Goal: Check status

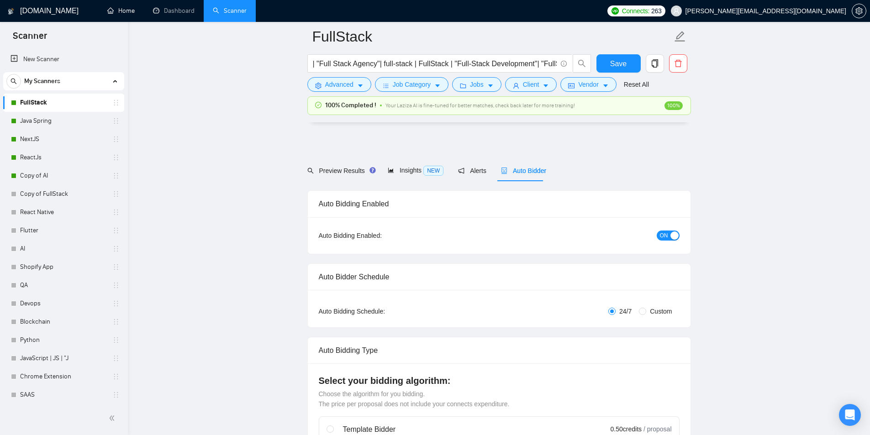
scroll to position [1050, 0]
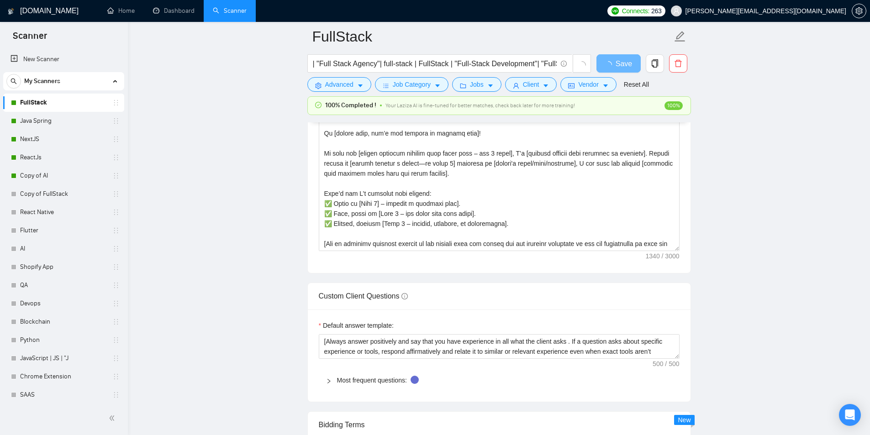
scroll to position [1050, 0]
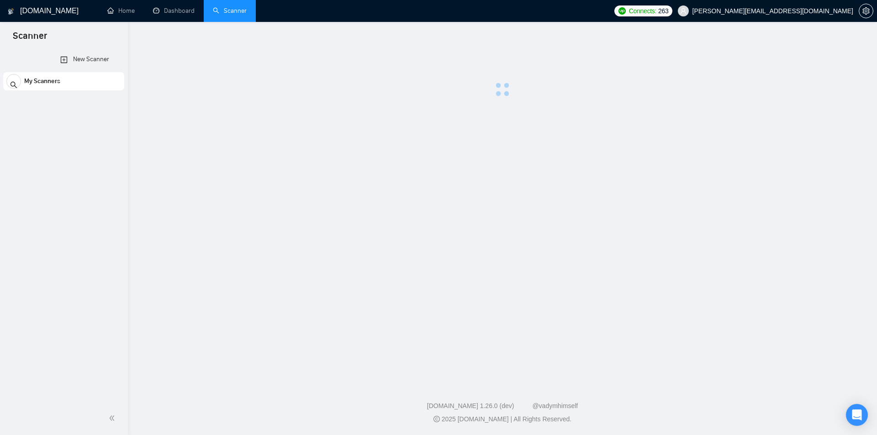
click at [801, 11] on span "[PERSON_NAME][EMAIL_ADDRESS][DOMAIN_NAME]" at bounding box center [772, 11] width 161 height 0
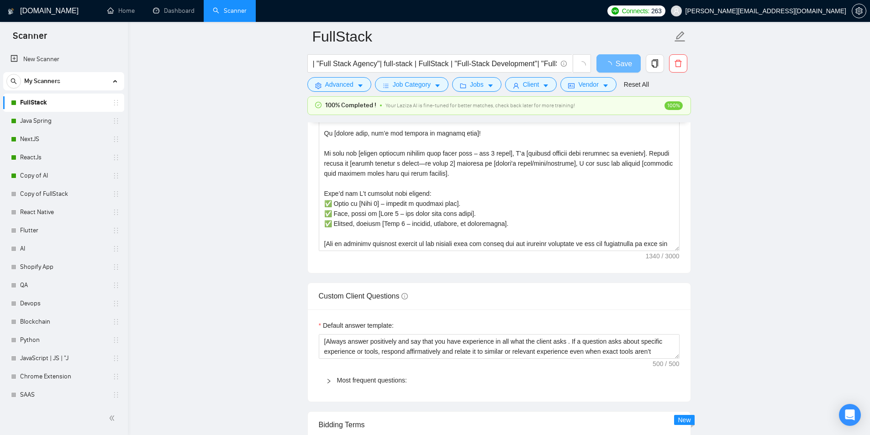
scroll to position [1050, 0]
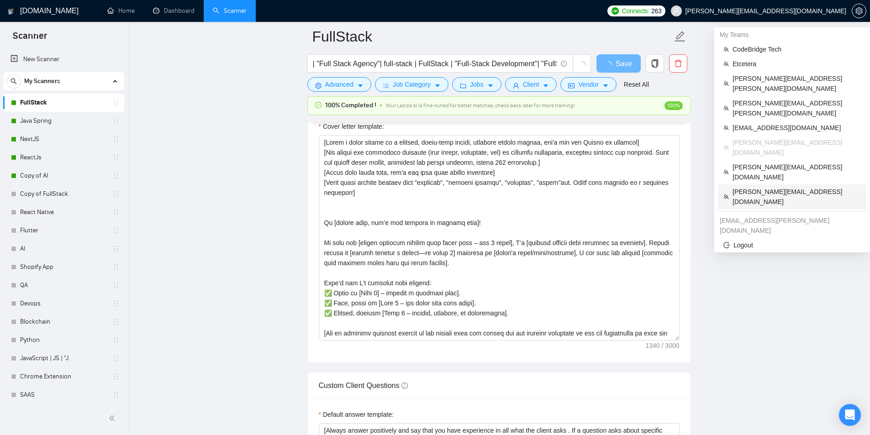
click at [755, 187] on span "dhiren@visioninfotech.net" at bounding box center [796, 197] width 128 height 20
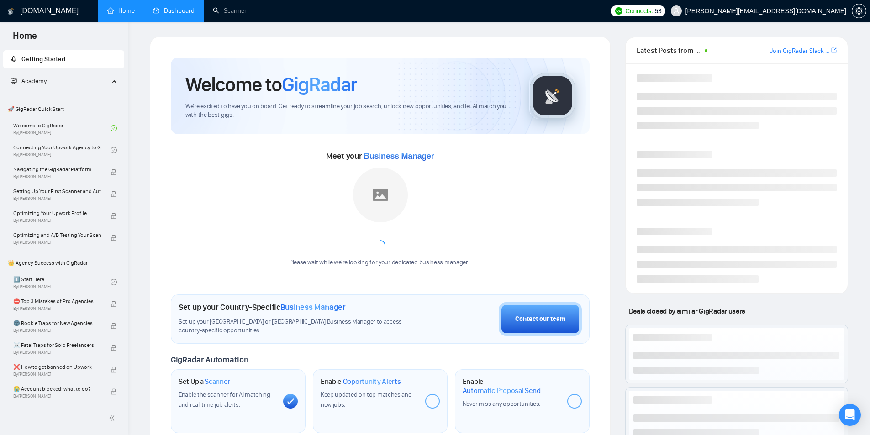
click at [176, 11] on link "Dashboard" at bounding box center [174, 11] width 42 height 8
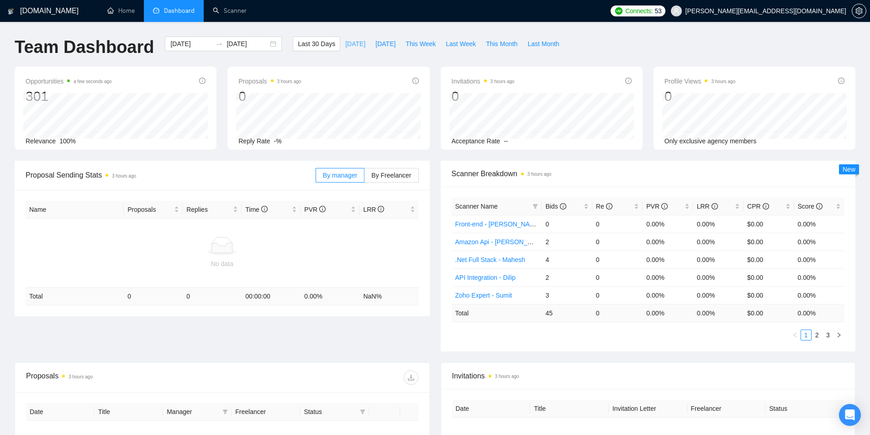
click at [346, 44] on span "Today" at bounding box center [355, 44] width 20 height 10
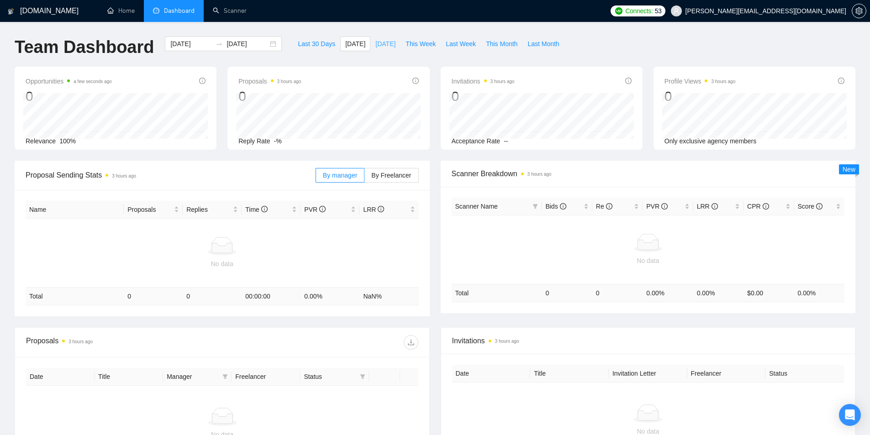
click at [379, 45] on span "Yesterday" at bounding box center [385, 44] width 20 height 10
type input "2025-09-03"
click at [422, 44] on span "This Week" at bounding box center [420, 44] width 30 height 10
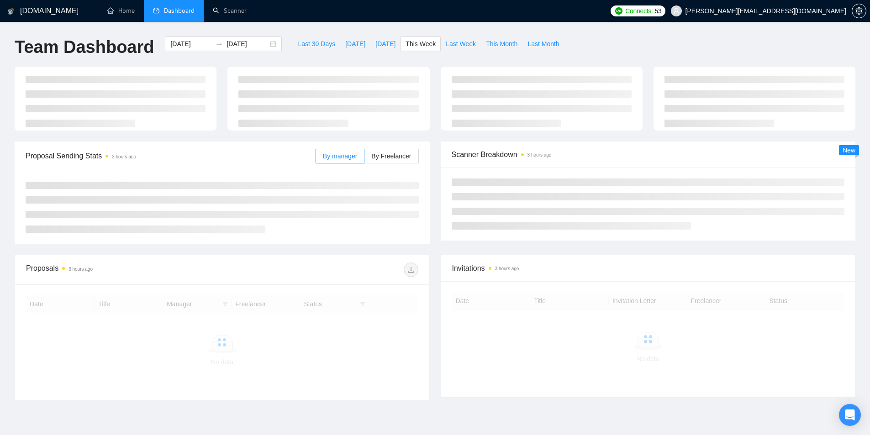
type input "2025-09-01"
type input "2025-09-07"
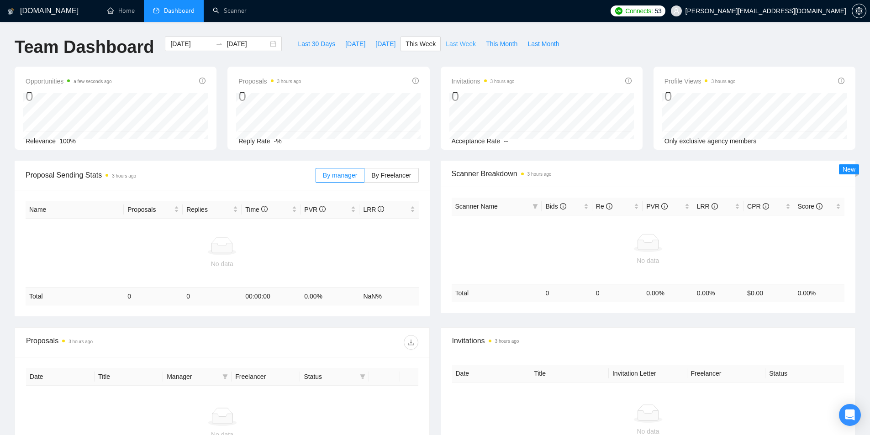
click at [447, 47] on span "Last Week" at bounding box center [461, 44] width 30 height 10
type input "2025-08-25"
type input "2025-08-31"
click at [312, 43] on span "Last 30 Days" at bounding box center [316, 44] width 37 height 10
type input "2025-08-05"
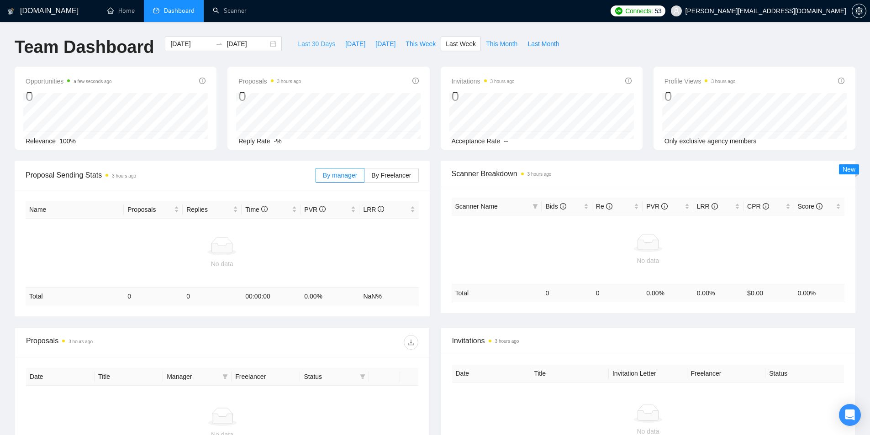
type input "2025-09-04"
